Goal: Check status: Check status

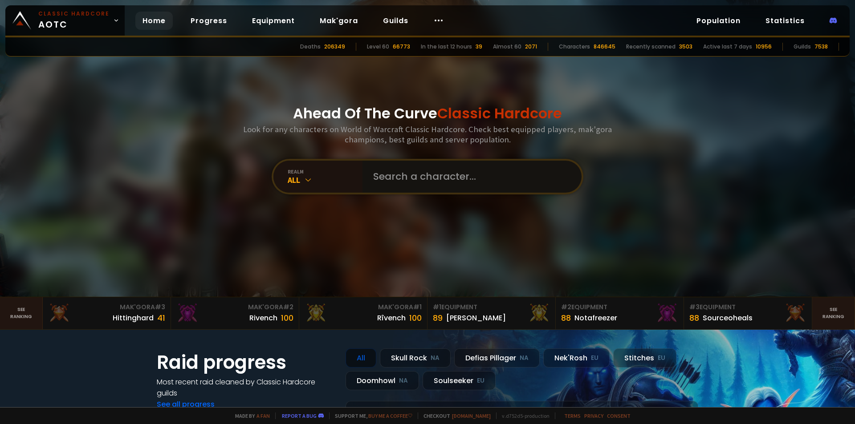
click at [420, 179] on input "text" at bounding box center [469, 177] width 203 height 32
paste input "Bukre"
type input "Bukre"
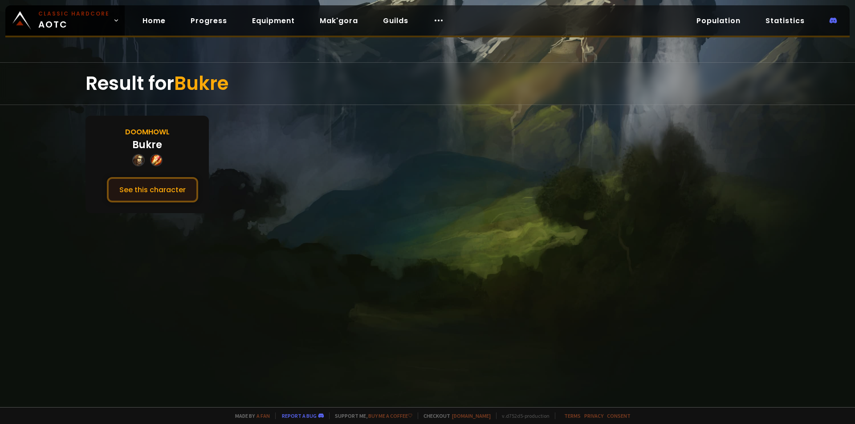
click at [174, 192] on button "See this character" at bounding box center [152, 189] width 91 height 25
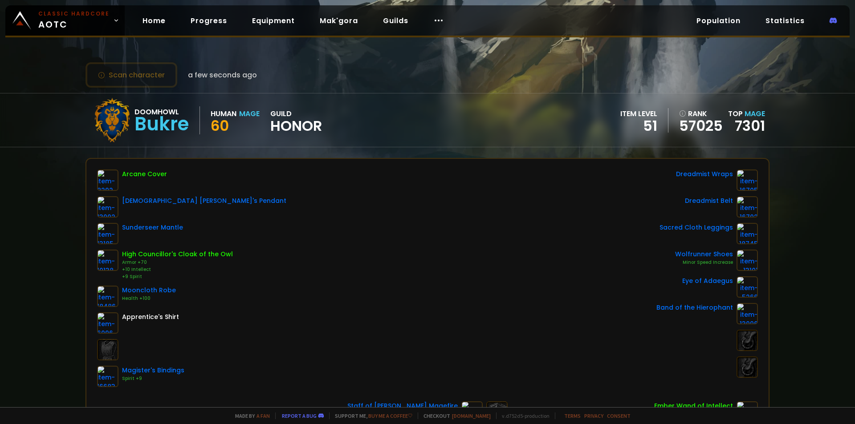
click at [37, 186] on div "Scan character a few seconds ago Doomhowl Bukre Human Mage 60 guild Honor item …" at bounding box center [427, 203] width 855 height 407
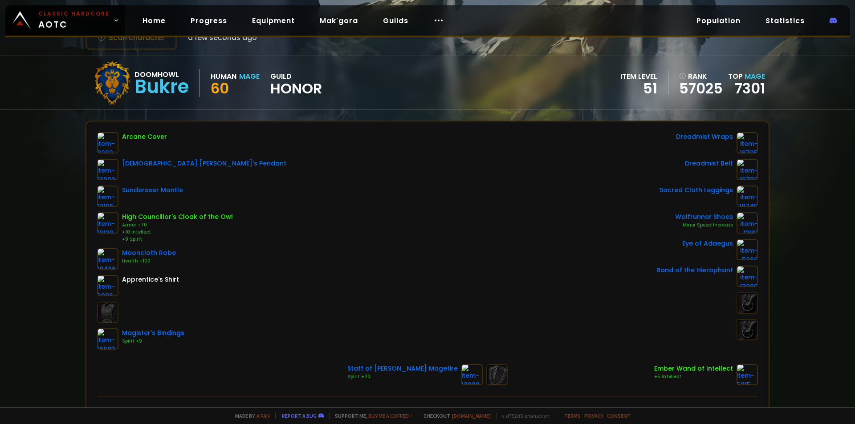
scroll to position [45, 0]
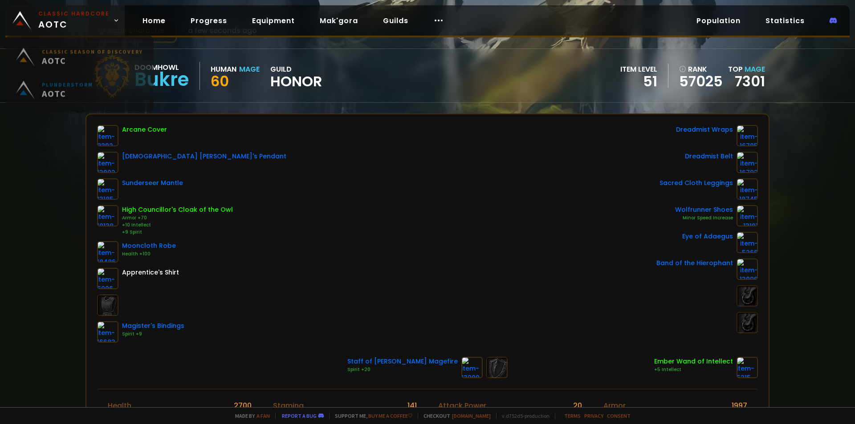
click at [31, 20] on link "Classic Hardcore AOTC" at bounding box center [64, 20] width 119 height 30
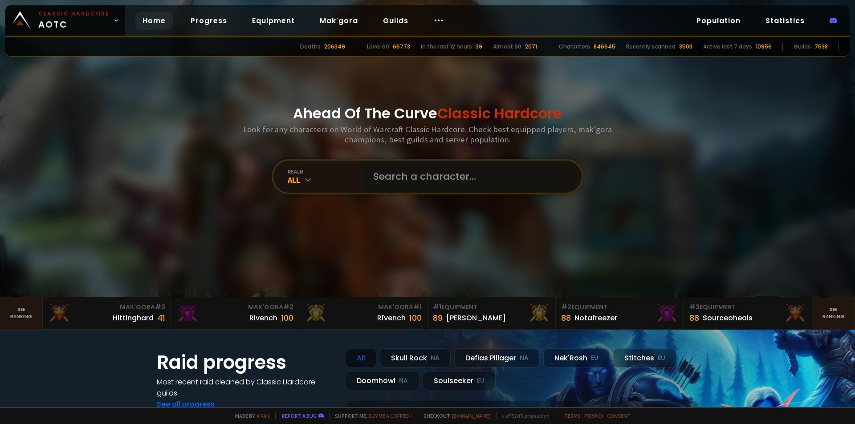
click at [423, 169] on input "text" at bounding box center [469, 177] width 203 height 32
paste input "Ravenz"
type input "Ravenz"
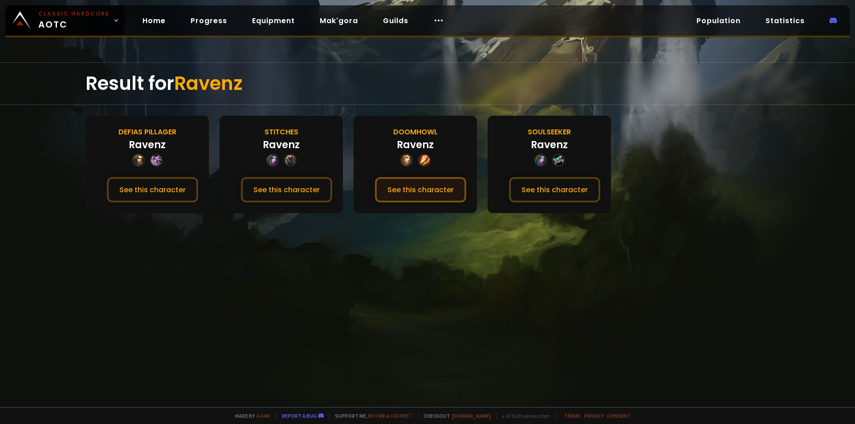
click at [449, 192] on button "See this character" at bounding box center [420, 189] width 91 height 25
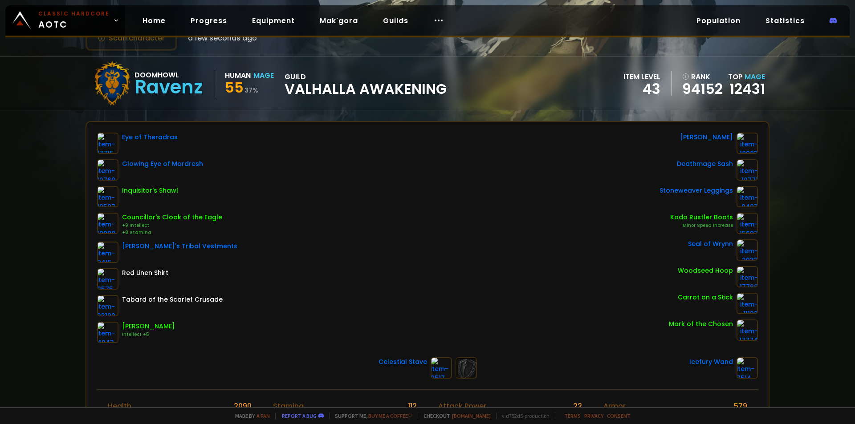
scroll to position [45, 0]
